Goal: Transaction & Acquisition: Purchase product/service

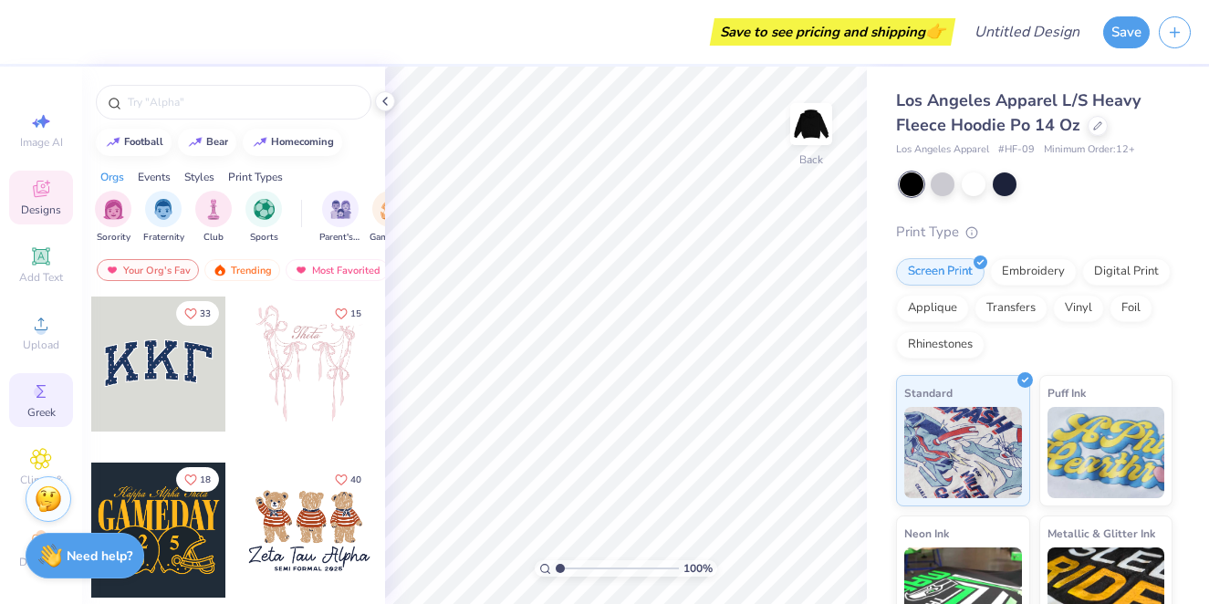
scroll to position [23, 0]
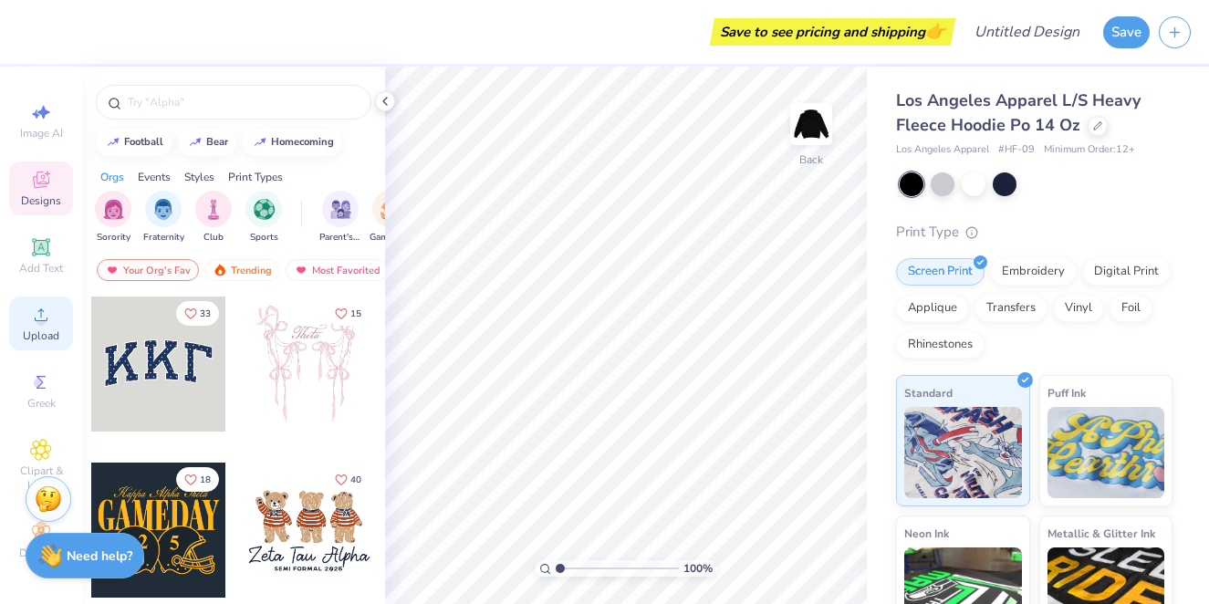
click at [54, 306] on div "Upload" at bounding box center [41, 324] width 64 height 54
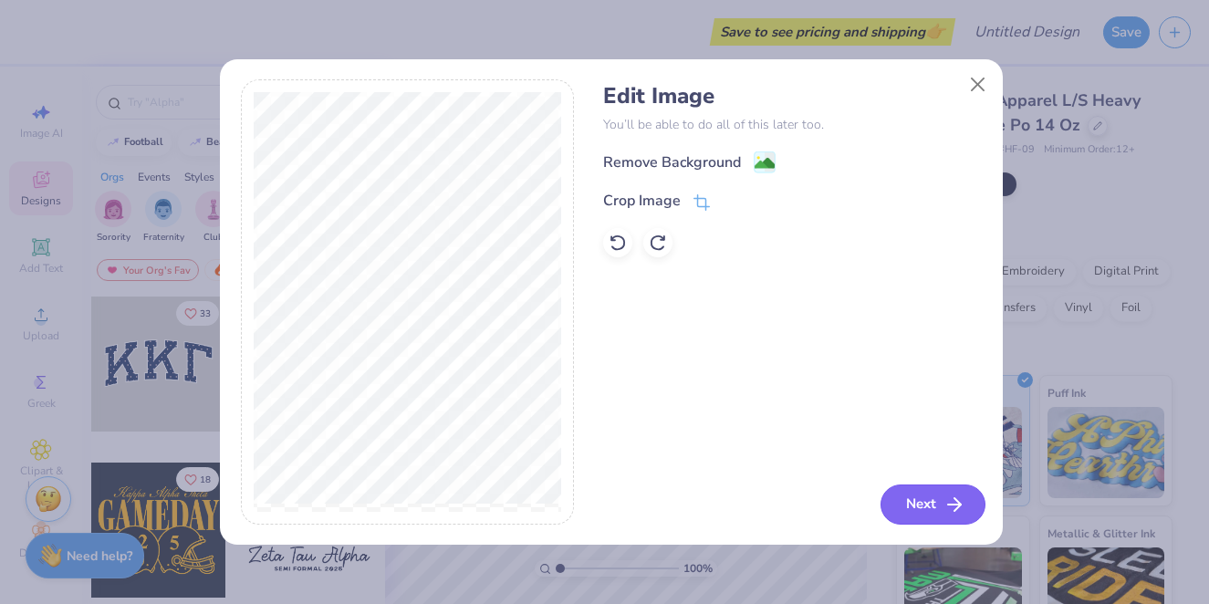
click at [906, 495] on button "Next" at bounding box center [933, 505] width 105 height 40
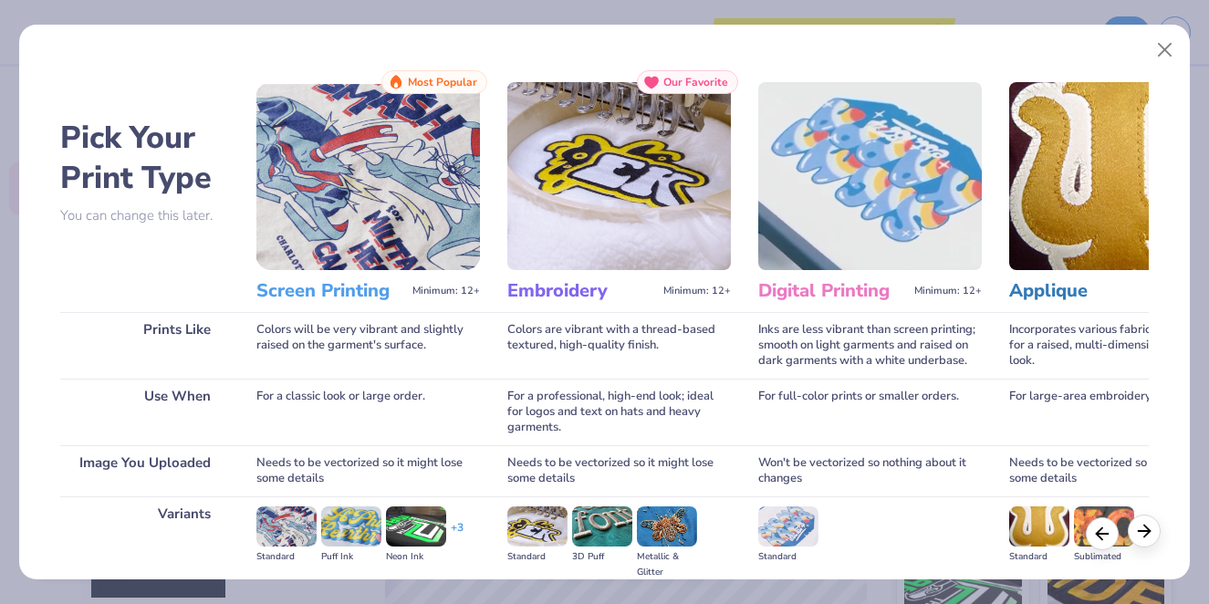
click at [1146, 538] on icon at bounding box center [1144, 531] width 20 height 20
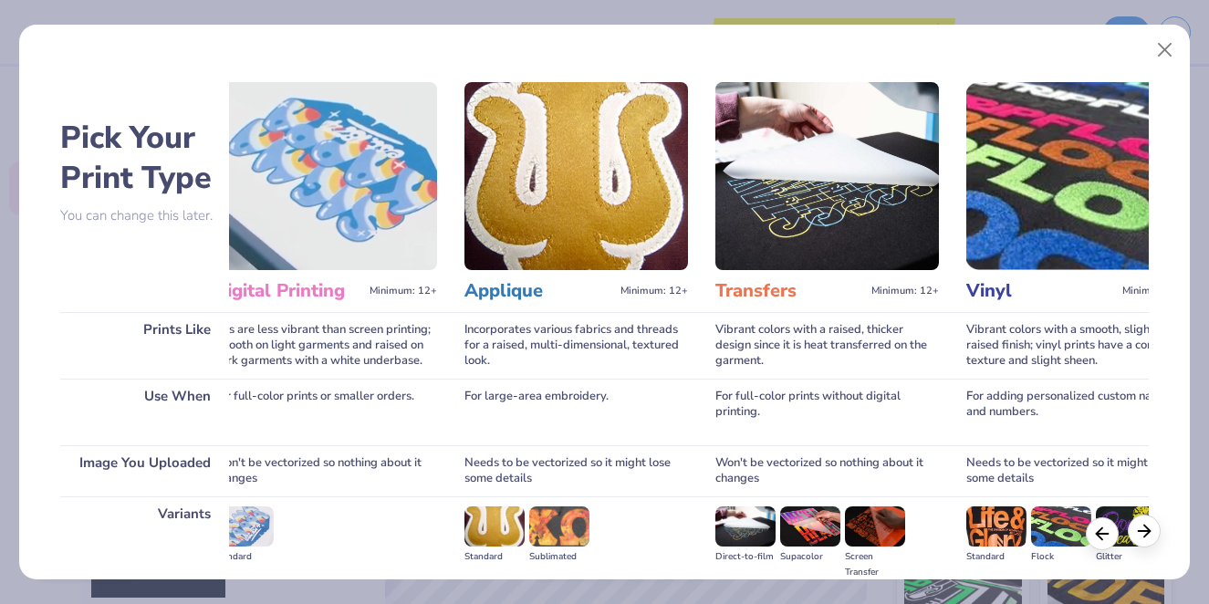
click at [1146, 538] on icon at bounding box center [1144, 531] width 20 height 20
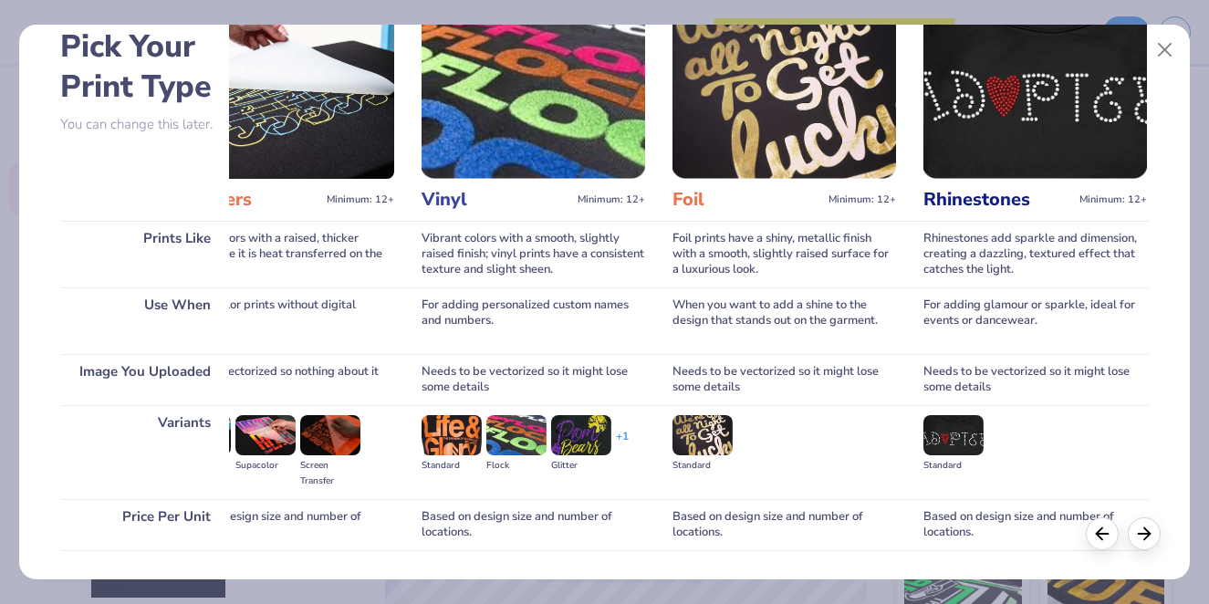
scroll to position [214, 0]
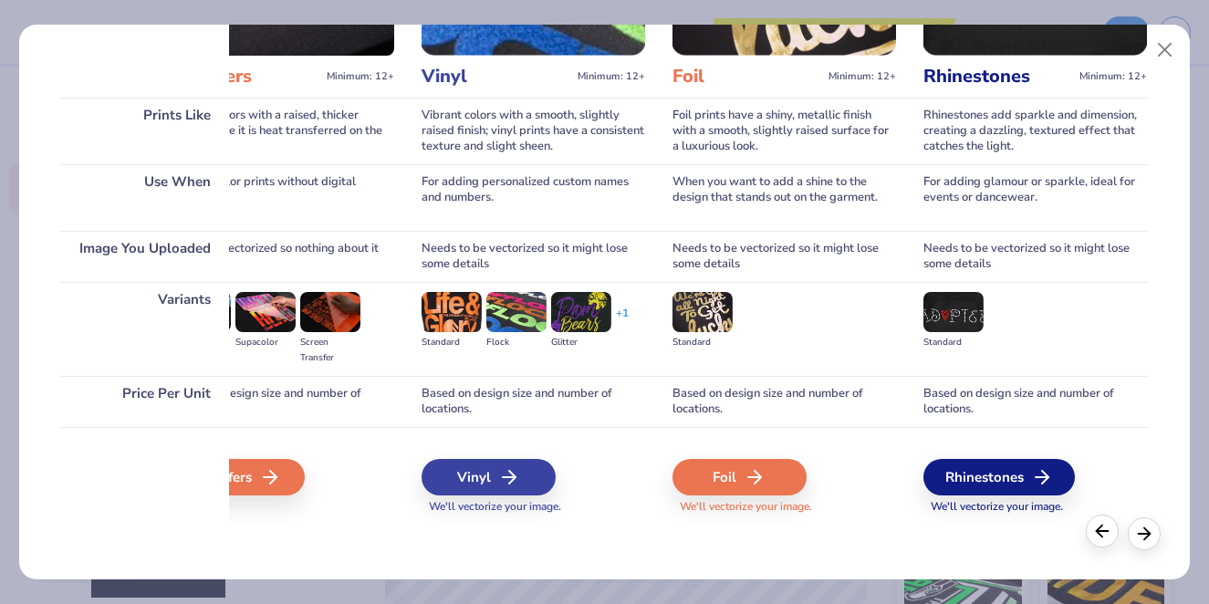
click at [1095, 529] on icon at bounding box center [1102, 531] width 20 height 20
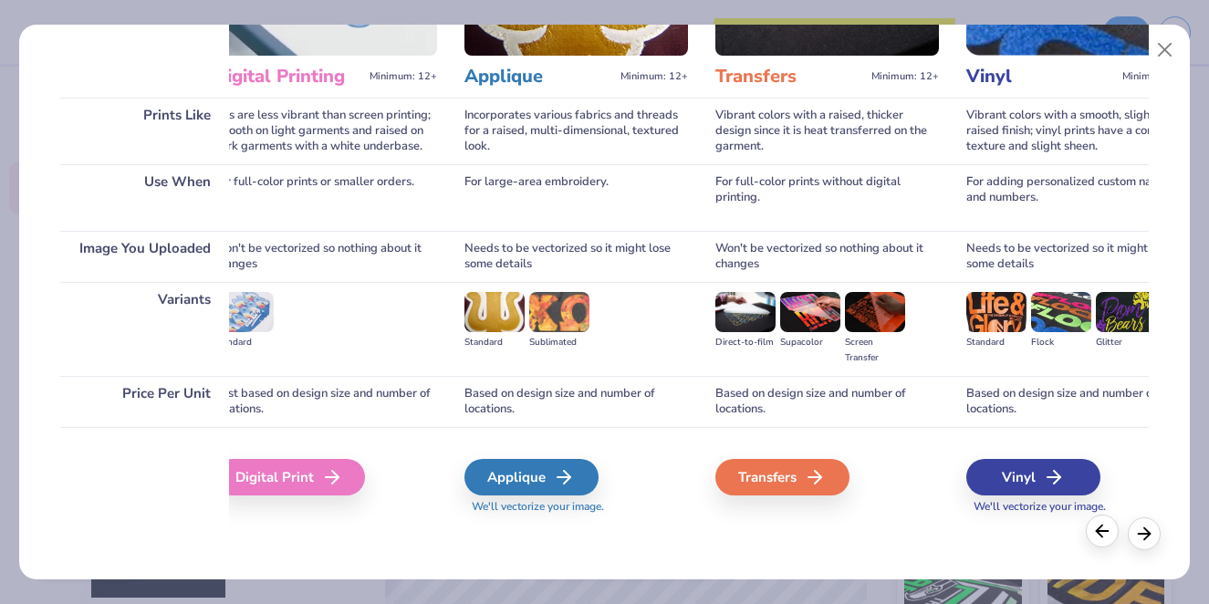
click at [1095, 529] on icon at bounding box center [1102, 531] width 20 height 20
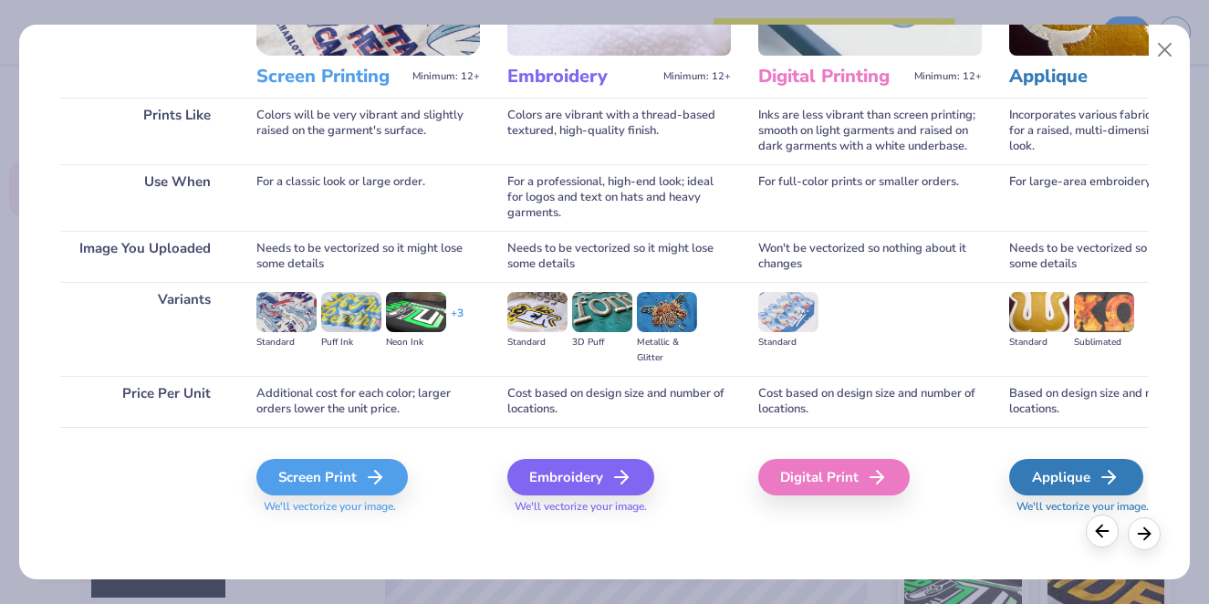
click at [1095, 529] on icon at bounding box center [1102, 531] width 20 height 20
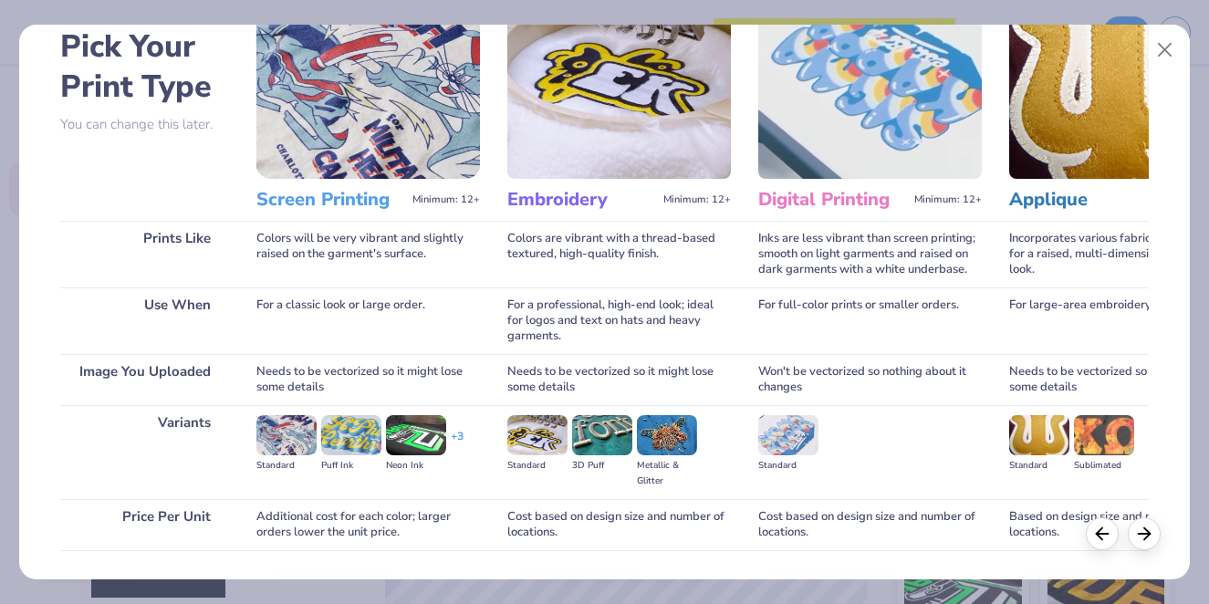
scroll to position [214, 0]
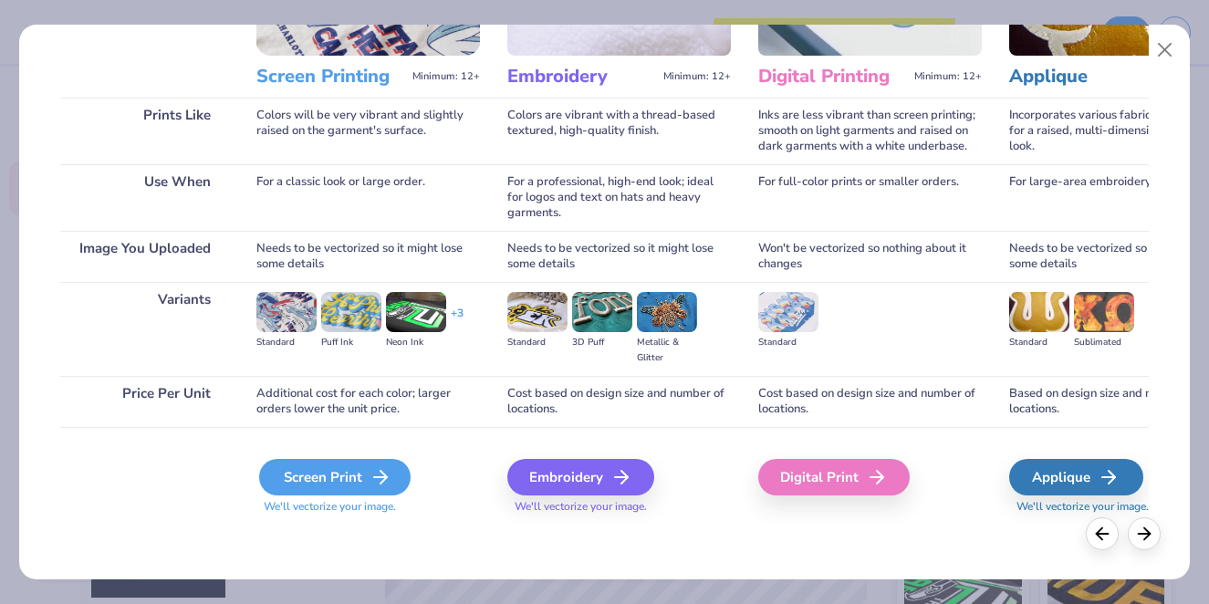
click at [320, 490] on div "Screen Print" at bounding box center [335, 477] width 152 height 37
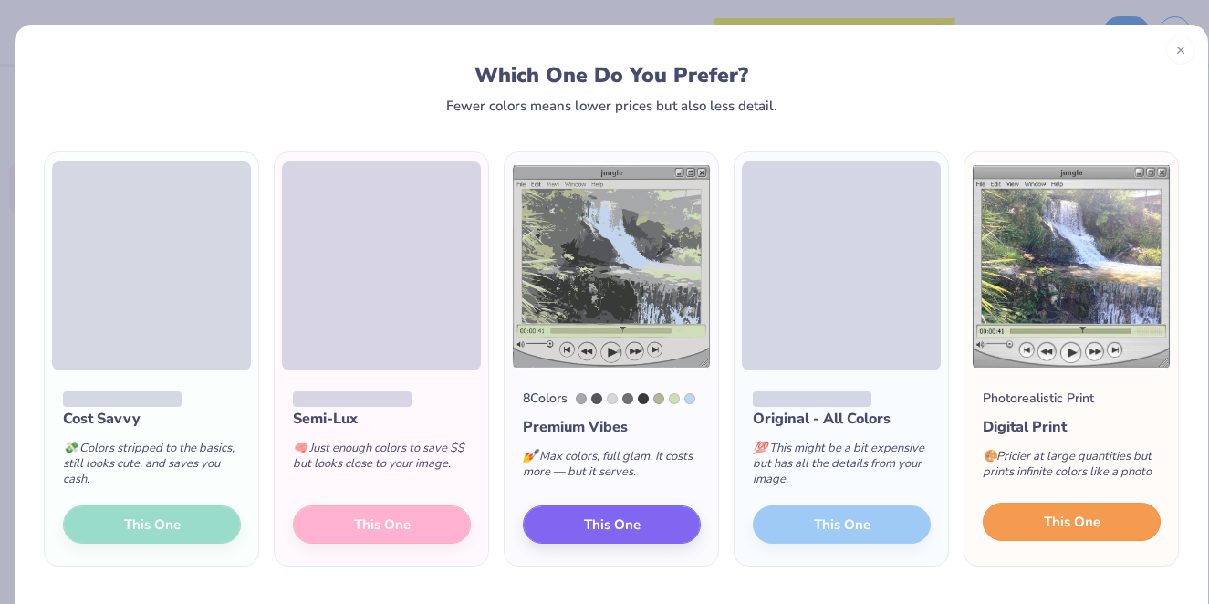
click at [1072, 528] on span "This One" at bounding box center [1072, 522] width 57 height 21
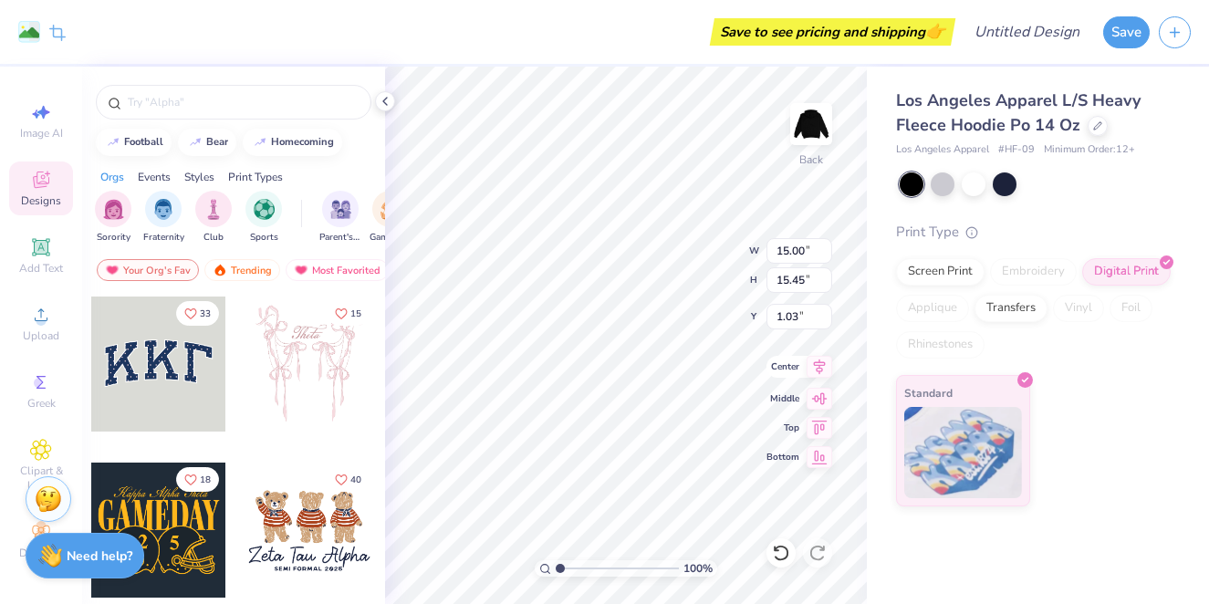
click at [817, 365] on icon at bounding box center [820, 368] width 12 height 16
click at [816, 459] on icon at bounding box center [820, 455] width 26 height 22
type input "1.55"
click at [816, 459] on icon at bounding box center [820, 455] width 26 height 22
click at [954, 335] on div "Rhinestones" at bounding box center [940, 344] width 89 height 27
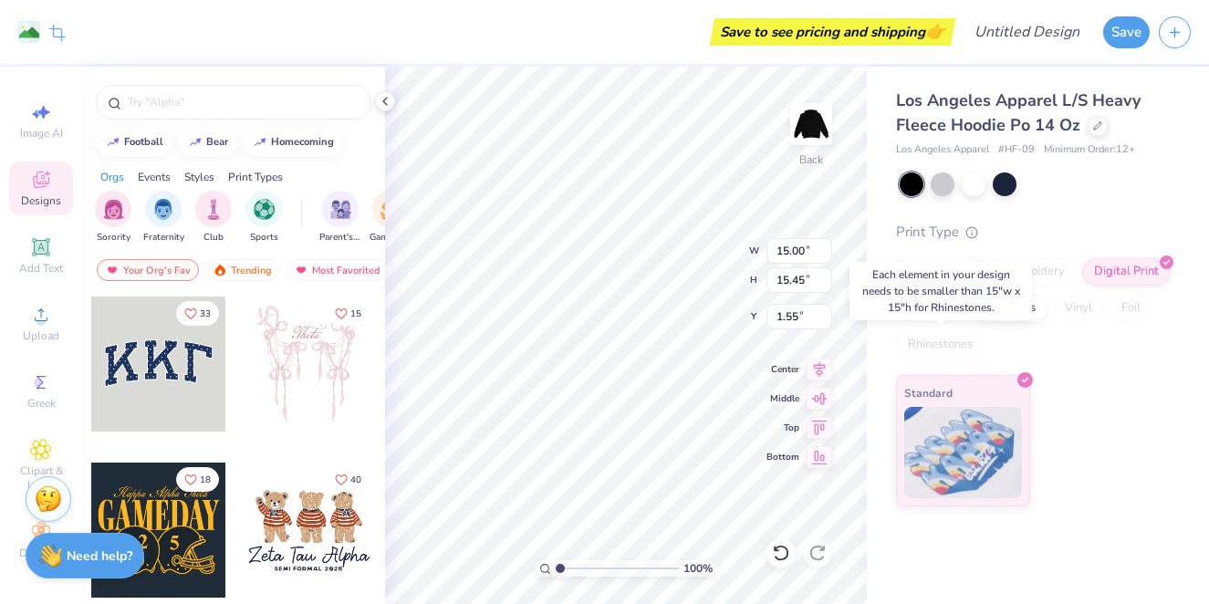
click at [954, 341] on div "Rhinestones" at bounding box center [940, 344] width 89 height 27
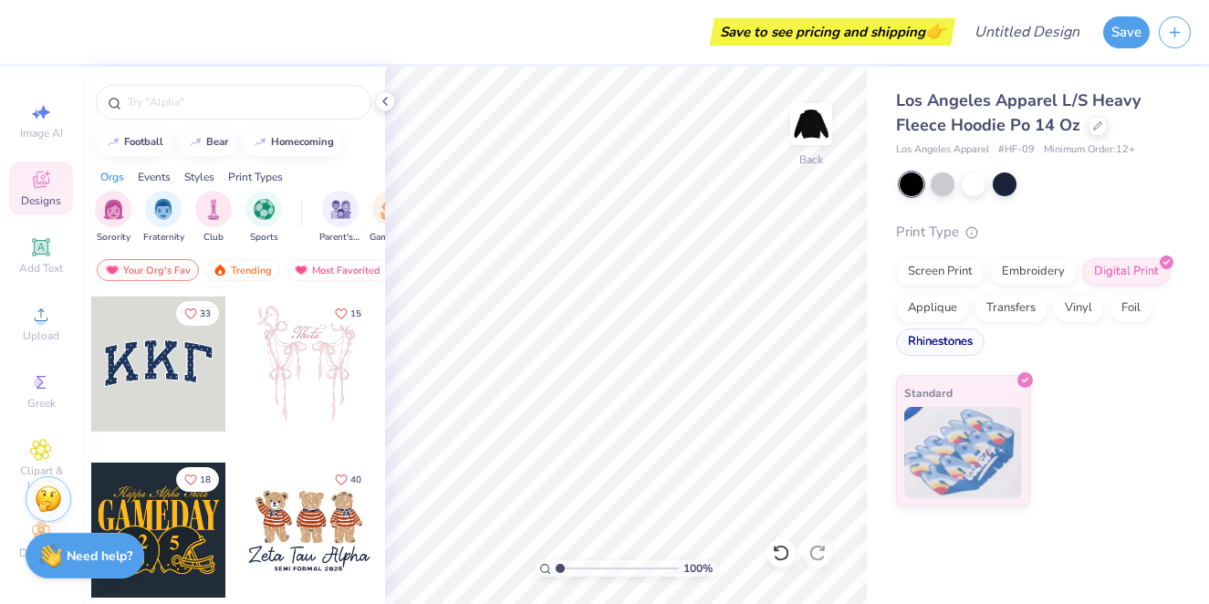
click at [964, 349] on div "Rhinestones" at bounding box center [940, 342] width 89 height 27
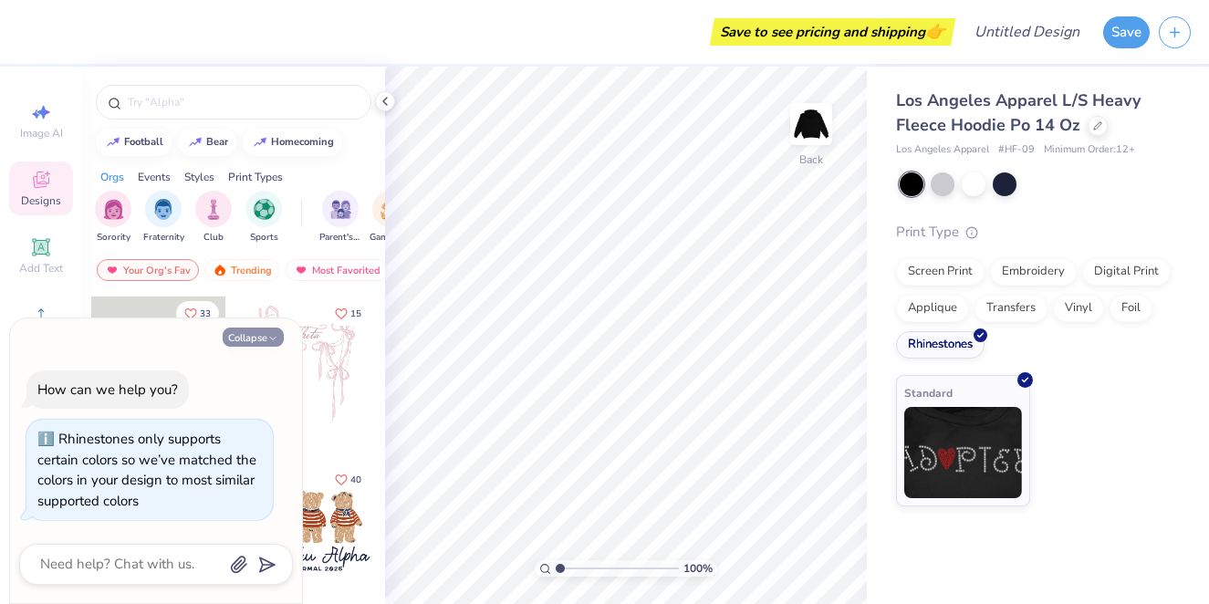
click at [249, 343] on button "Collapse" at bounding box center [253, 337] width 61 height 19
type textarea "x"
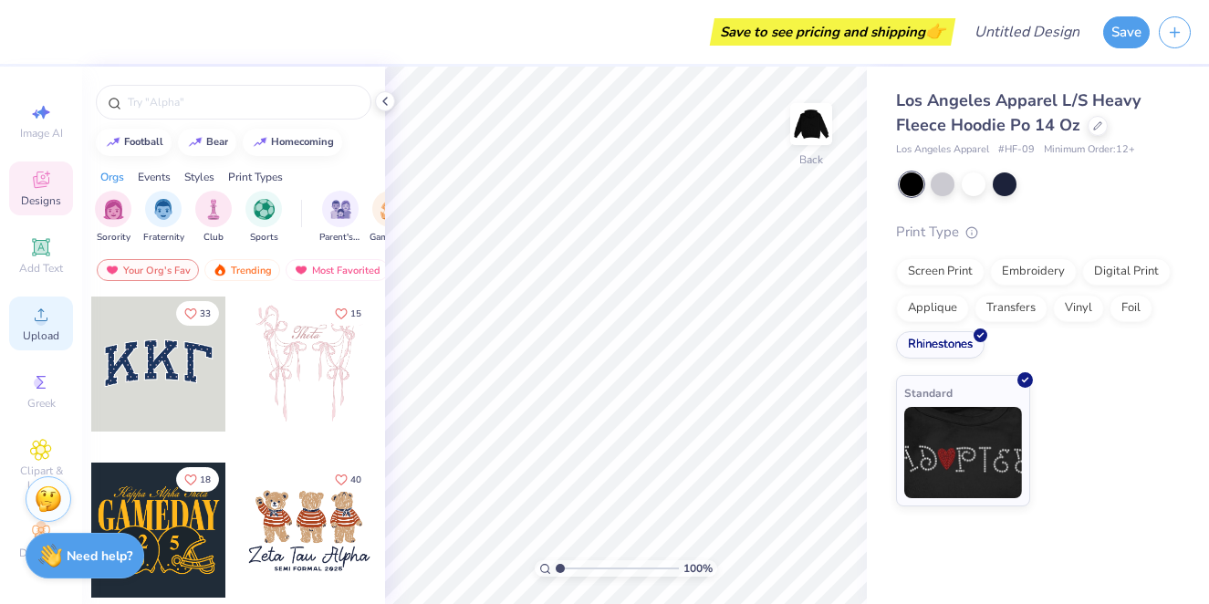
click at [46, 329] on span "Upload" at bounding box center [41, 336] width 37 height 15
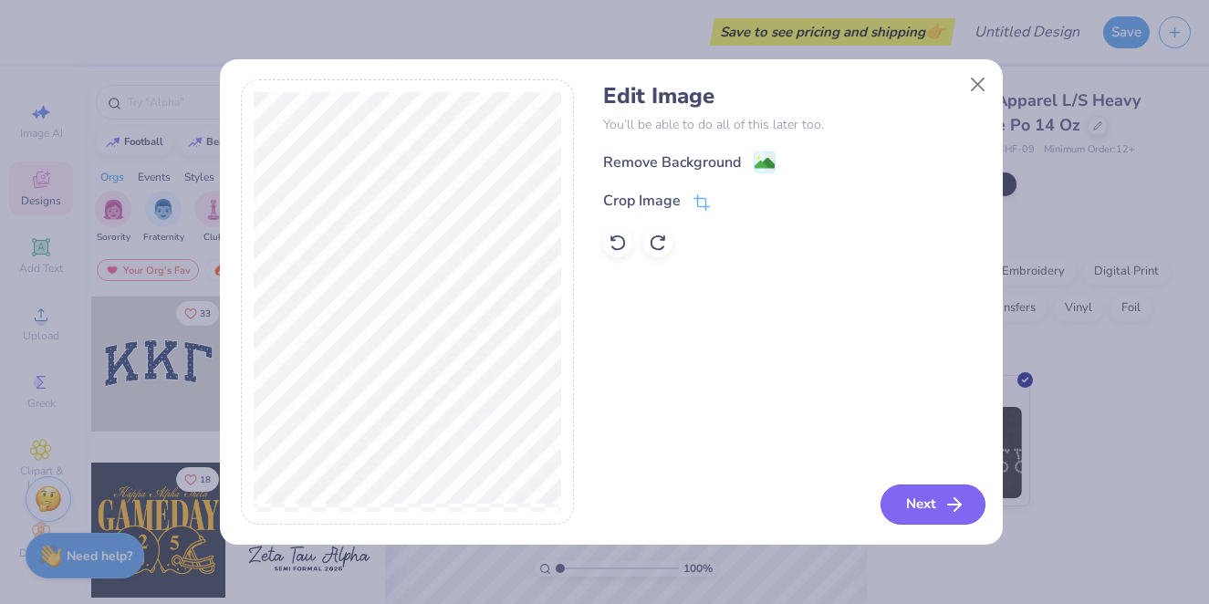
click at [946, 506] on icon "button" at bounding box center [955, 505] width 22 height 22
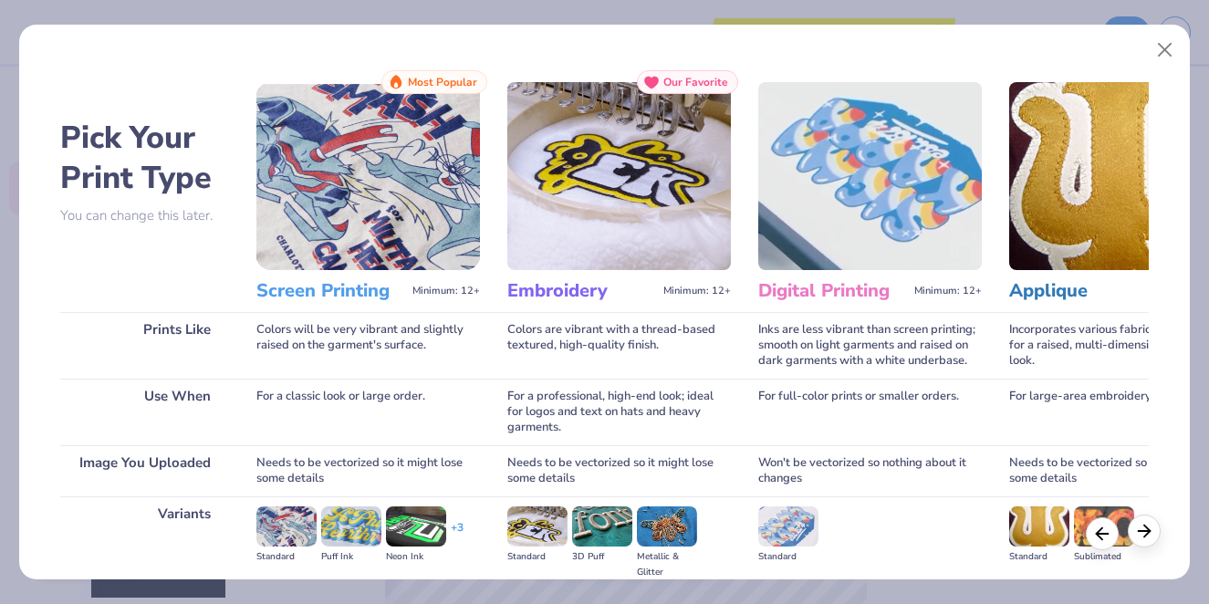
click at [1135, 531] on icon at bounding box center [1144, 531] width 20 height 20
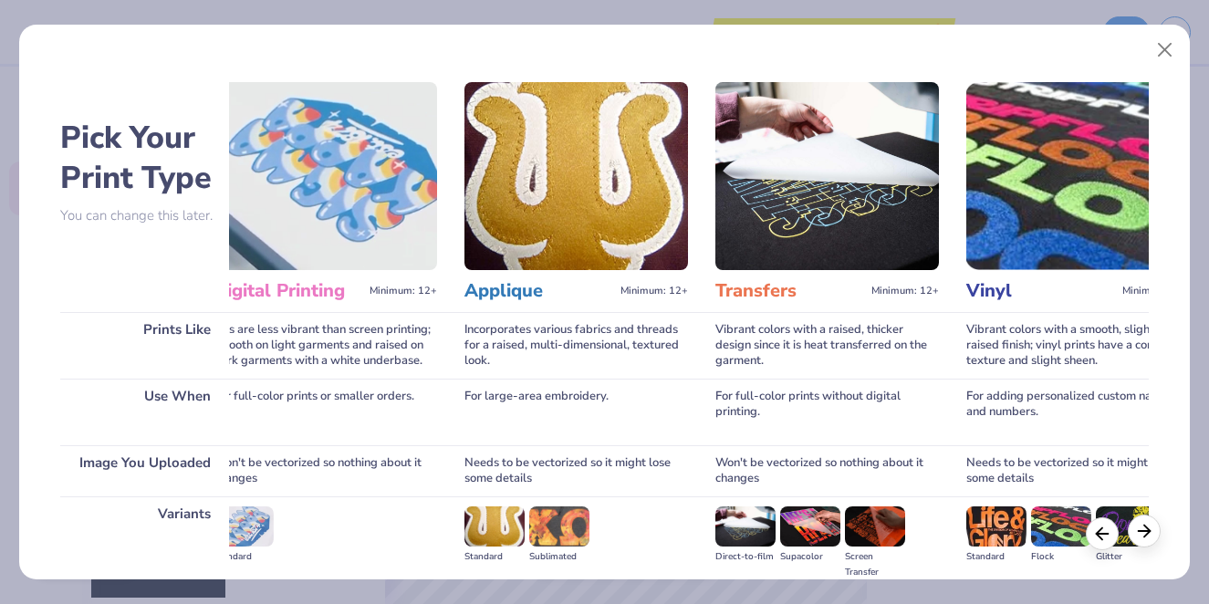
click at [1137, 531] on icon at bounding box center [1144, 531] width 20 height 20
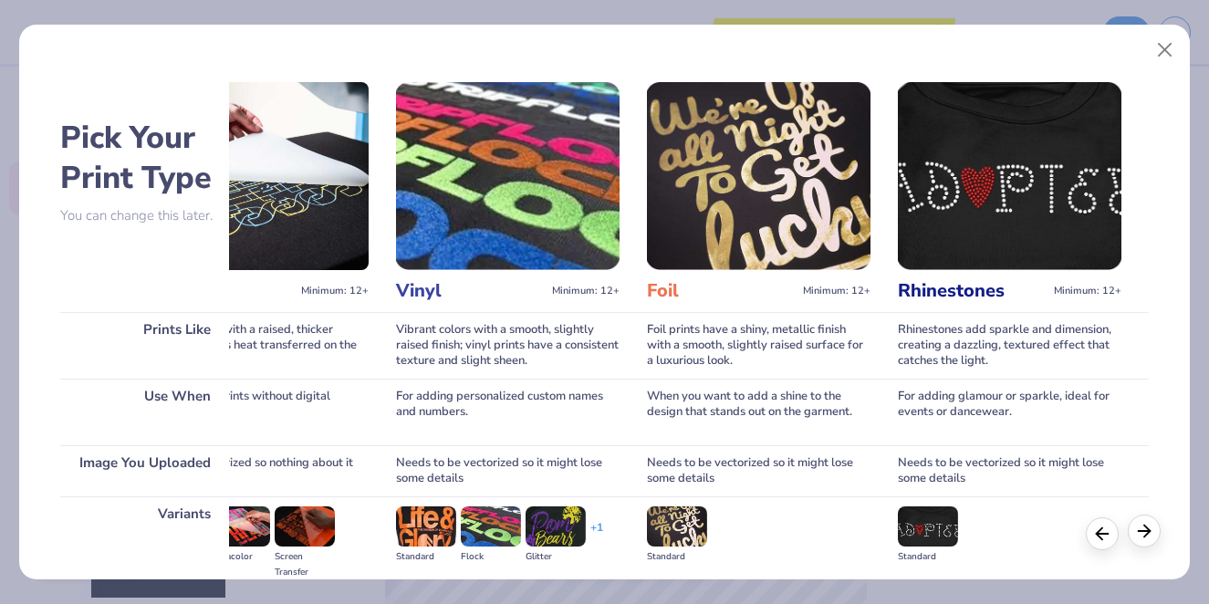
click at [1137, 531] on icon at bounding box center [1144, 531] width 20 height 20
click at [1034, 204] on img at bounding box center [1010, 176] width 224 height 188
click at [935, 530] on img at bounding box center [928, 527] width 60 height 40
click at [1165, 47] on button "Close" at bounding box center [1165, 50] width 35 height 35
